Goal: Book appointment/travel/reservation

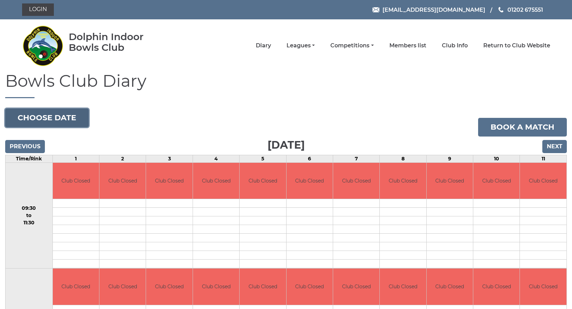
click at [30, 118] on button "Choose date" at bounding box center [47, 117] width 84 height 19
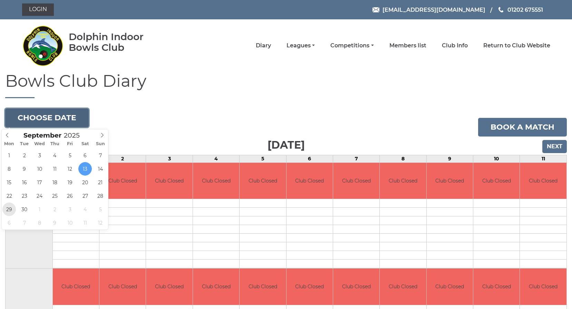
type input "[DATE]"
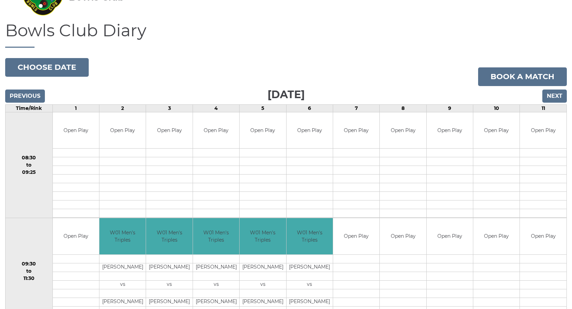
scroll to position [35, 0]
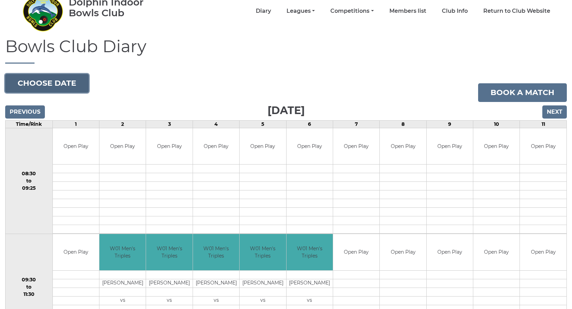
click at [42, 85] on button "Choose date" at bounding box center [47, 83] width 84 height 19
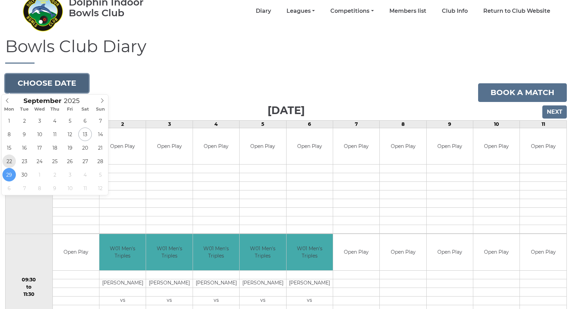
type input "[DATE]"
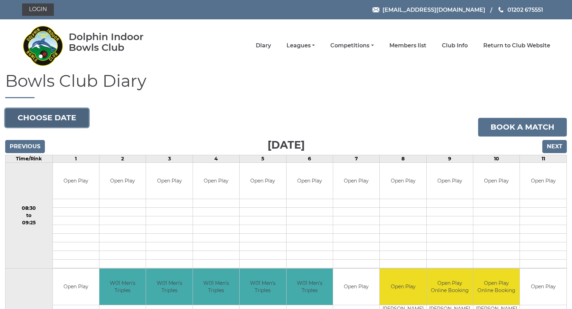
click at [46, 114] on button "Choose date" at bounding box center [47, 117] width 84 height 19
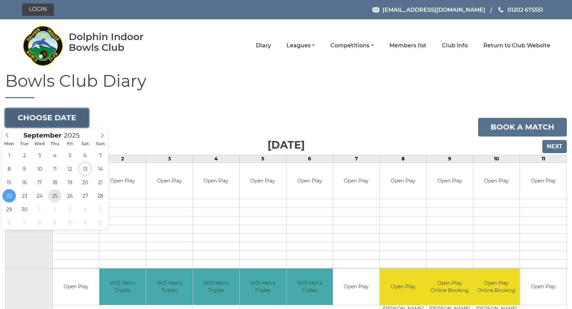
type input "2025-09-25"
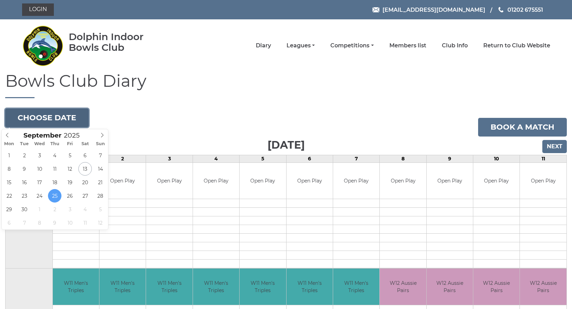
click at [35, 115] on button "Choose date" at bounding box center [47, 117] width 84 height 19
type input "2025-10-02"
